Goal: Task Accomplishment & Management: Manage account settings

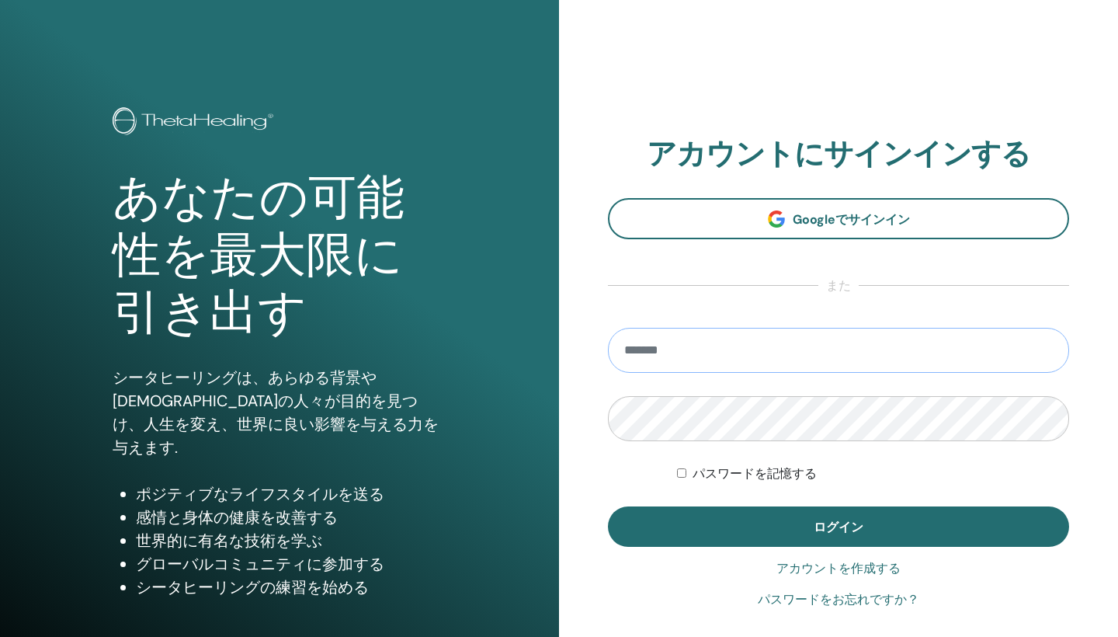
type input "**********"
click at [839, 526] on button "ログイン" at bounding box center [838, 526] width 461 height 40
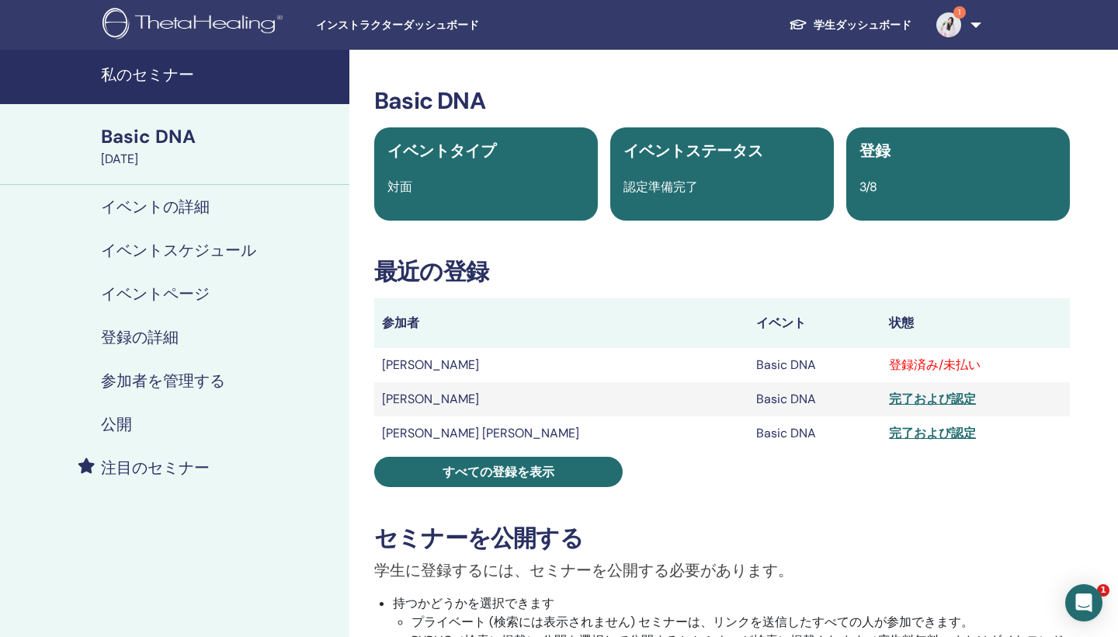
click at [945, 17] on img at bounding box center [948, 24] width 25 height 25
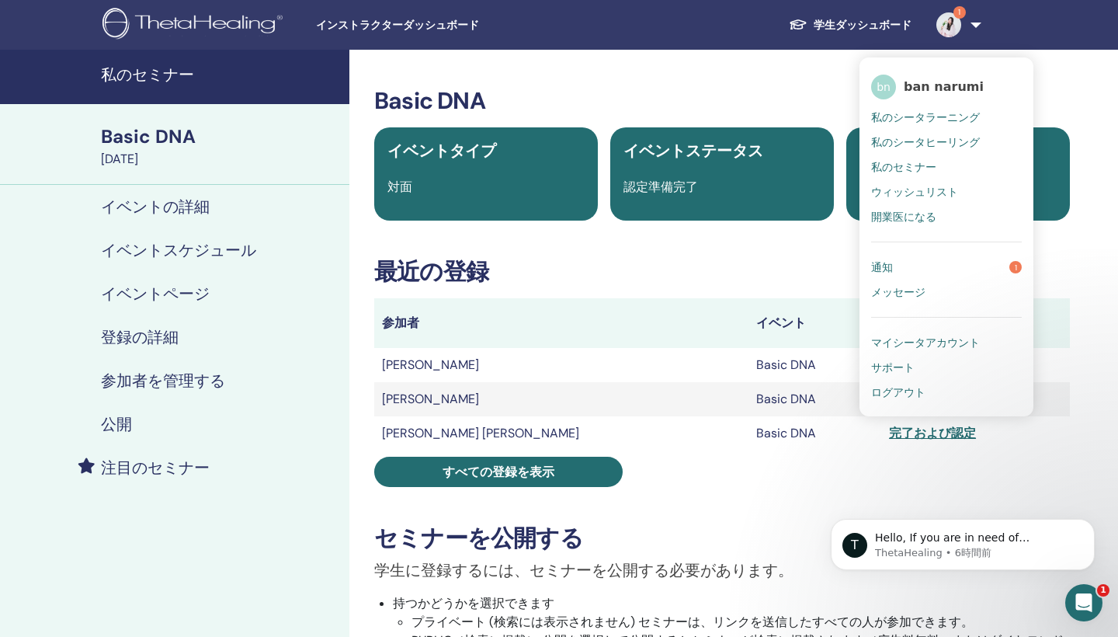
click at [887, 265] on span "通知" at bounding box center [882, 267] width 22 height 14
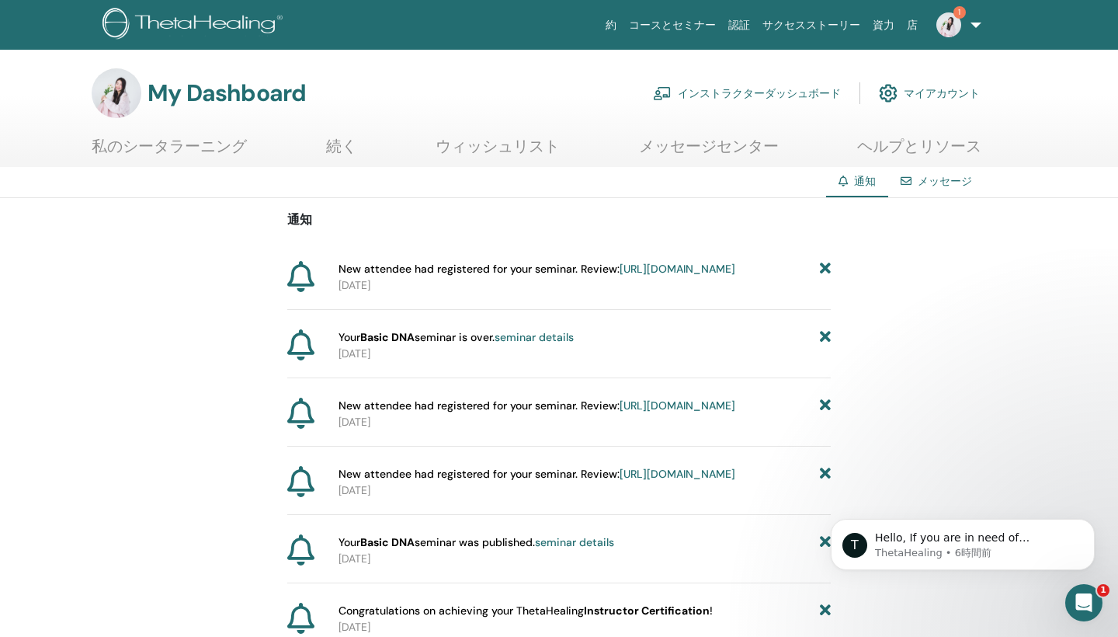
click at [643, 276] on link "[URL][DOMAIN_NAME]" at bounding box center [678, 269] width 116 height 14
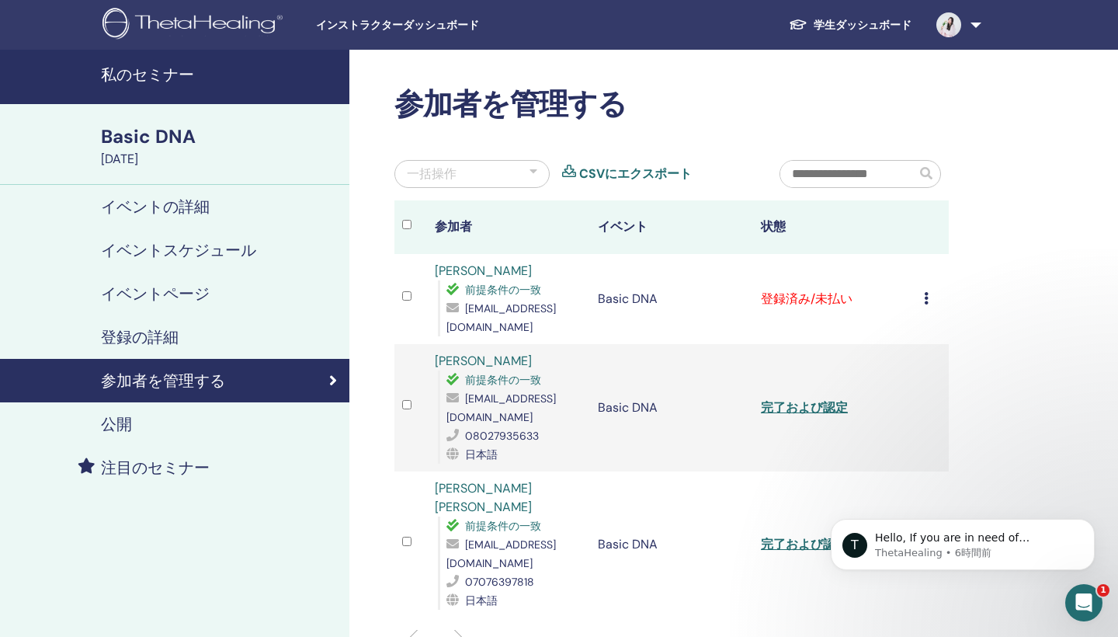
click at [525, 161] on div "一括操作" at bounding box center [471, 174] width 155 height 28
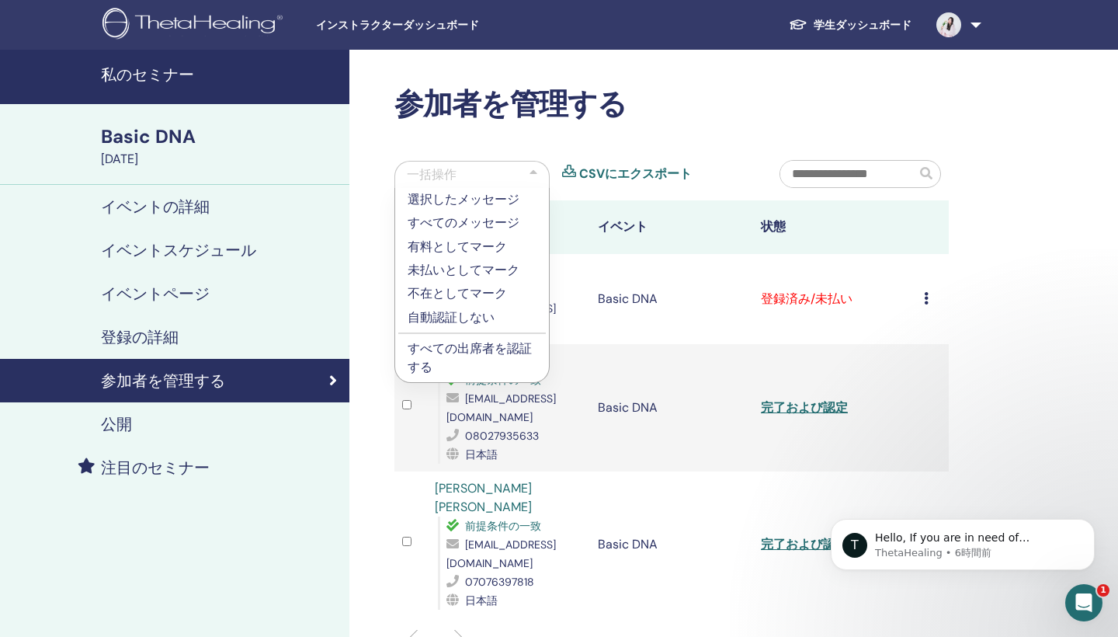
click at [480, 350] on p "すべての出席者を認証する" at bounding box center [472, 357] width 129 height 37
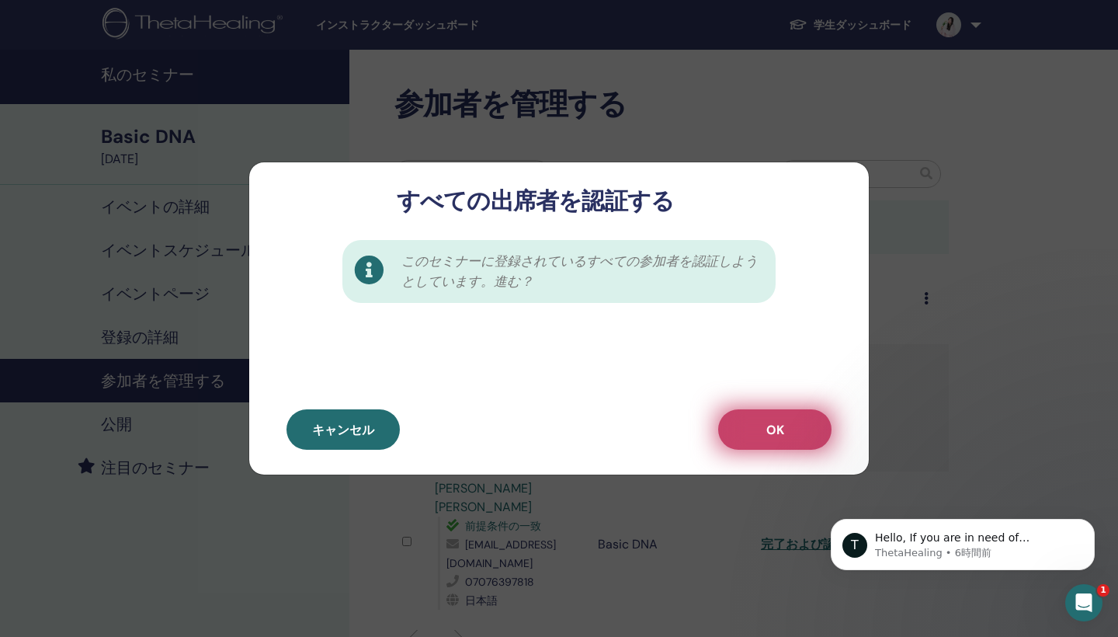
click at [752, 432] on button "OK" at bounding box center [774, 429] width 113 height 40
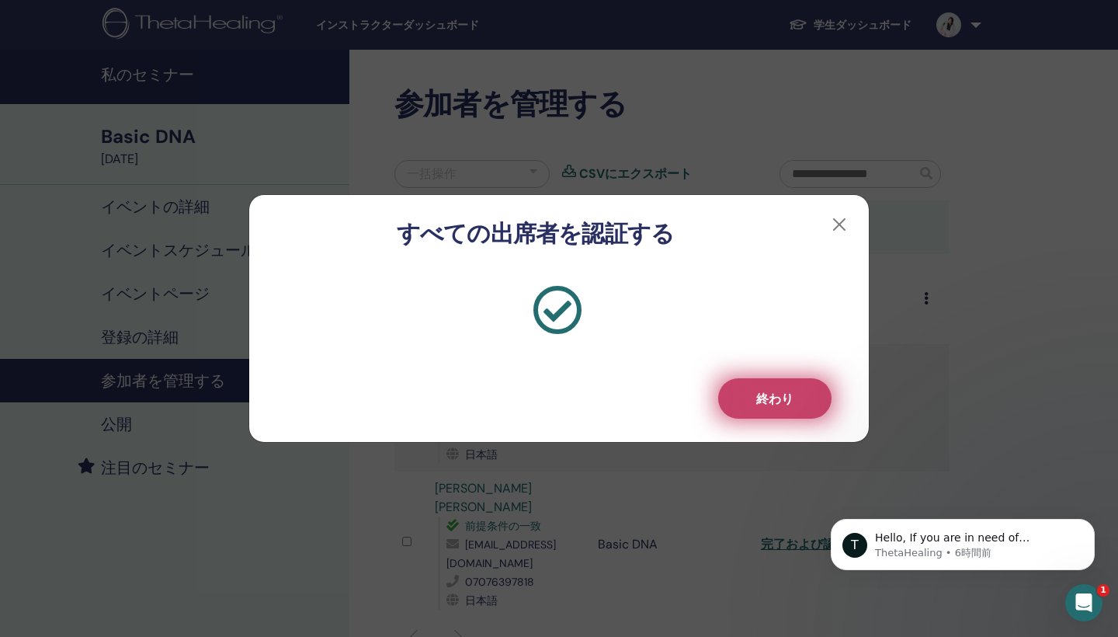
click at [784, 401] on span "終わり" at bounding box center [774, 399] width 37 height 16
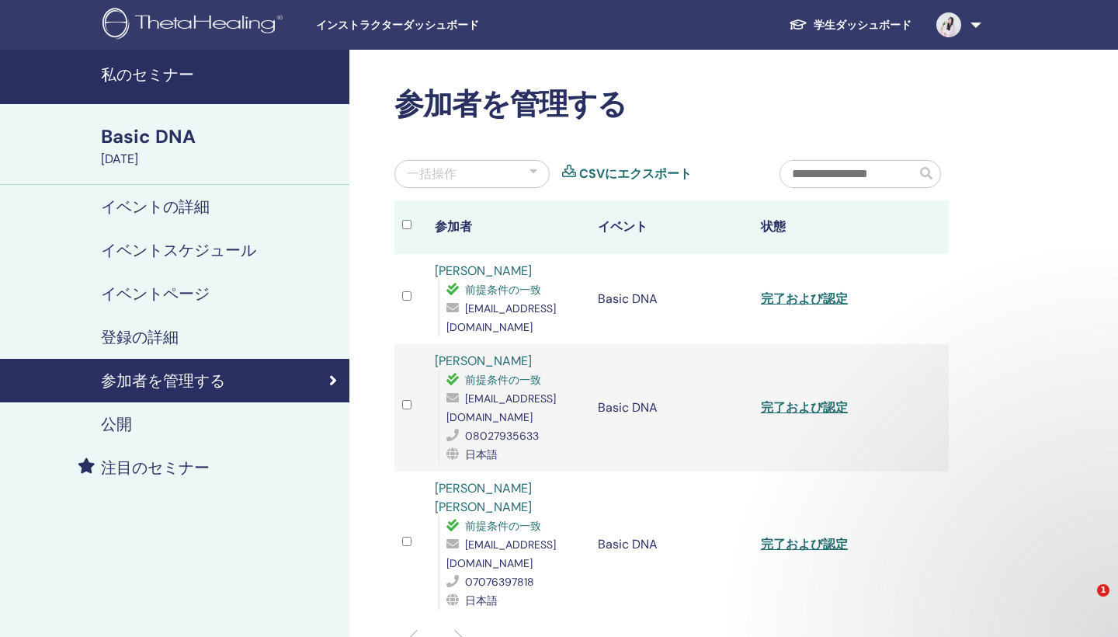
click at [848, 299] on td "完了および認定" at bounding box center [834, 299] width 163 height 90
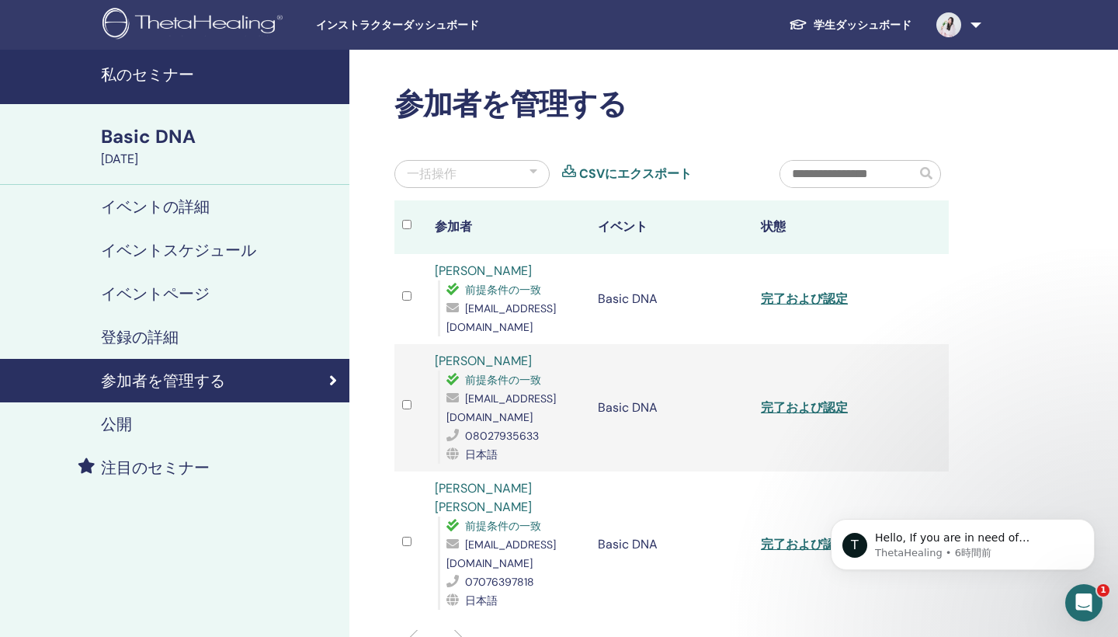
click at [815, 297] on link "完了および認定" at bounding box center [804, 298] width 87 height 16
